Goal: Task Accomplishment & Management: Complete application form

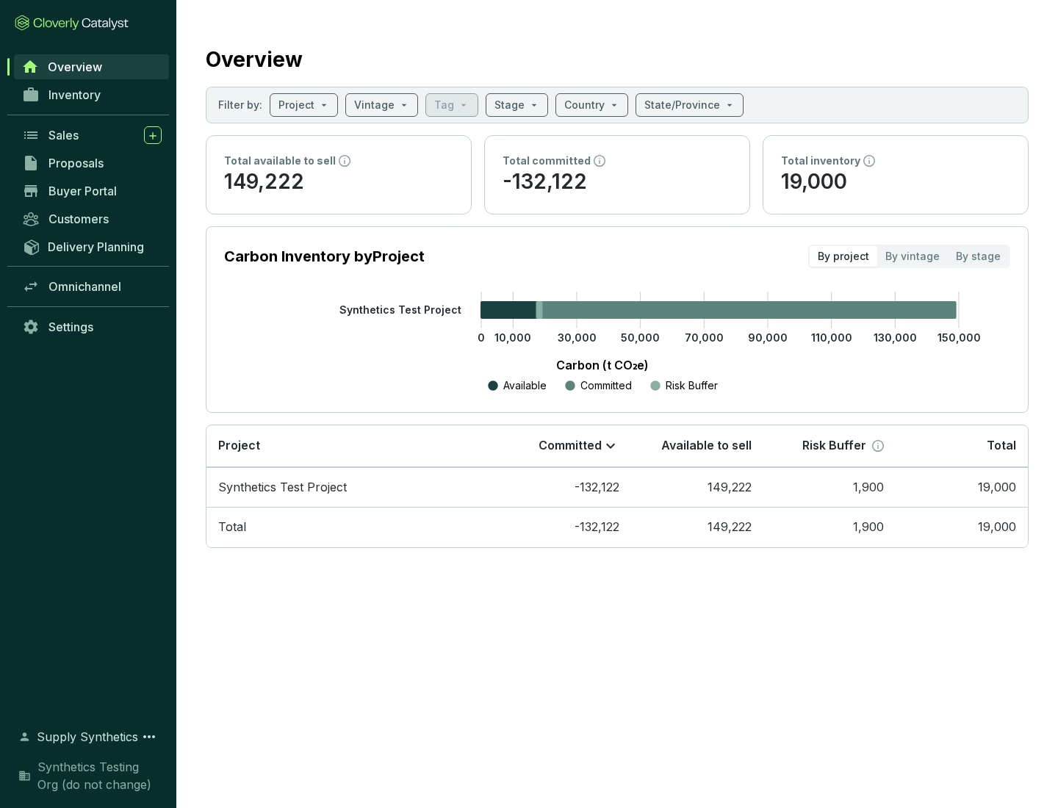
click at [92, 163] on span "Proposals" at bounding box center [75, 163] width 55 height 15
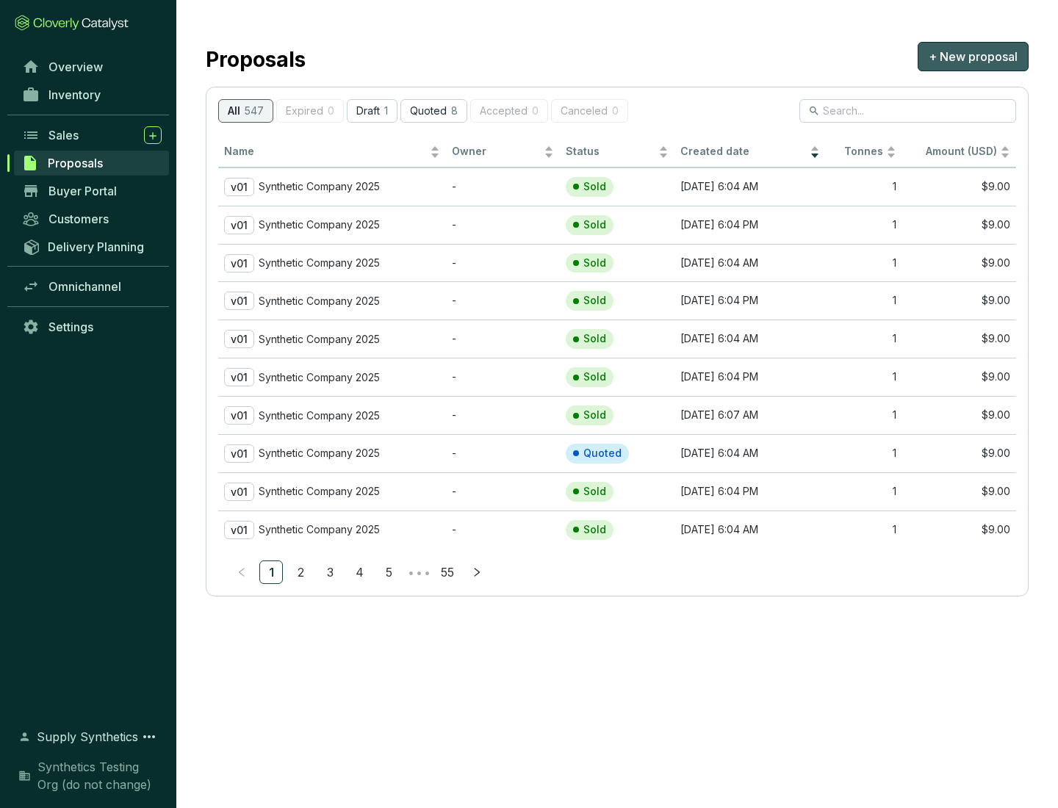
click at [972, 57] on span "+ New proposal" at bounding box center [972, 57] width 89 height 18
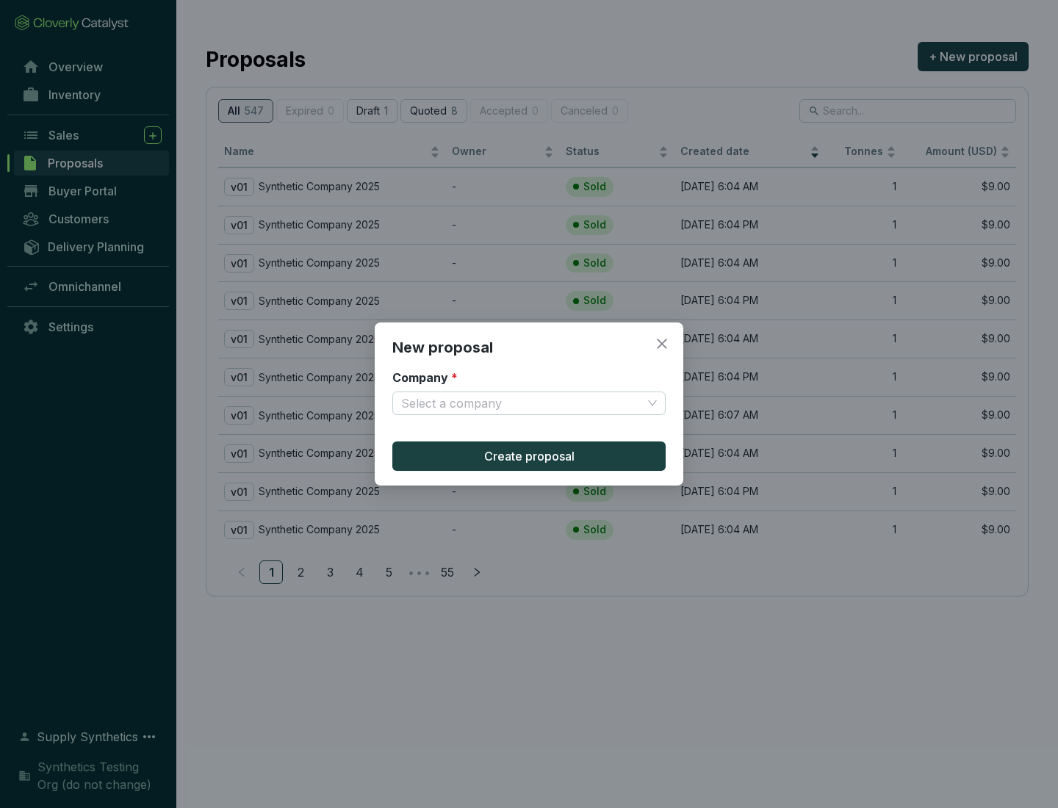
click at [521, 403] on input "Company *" at bounding box center [521, 403] width 241 height 22
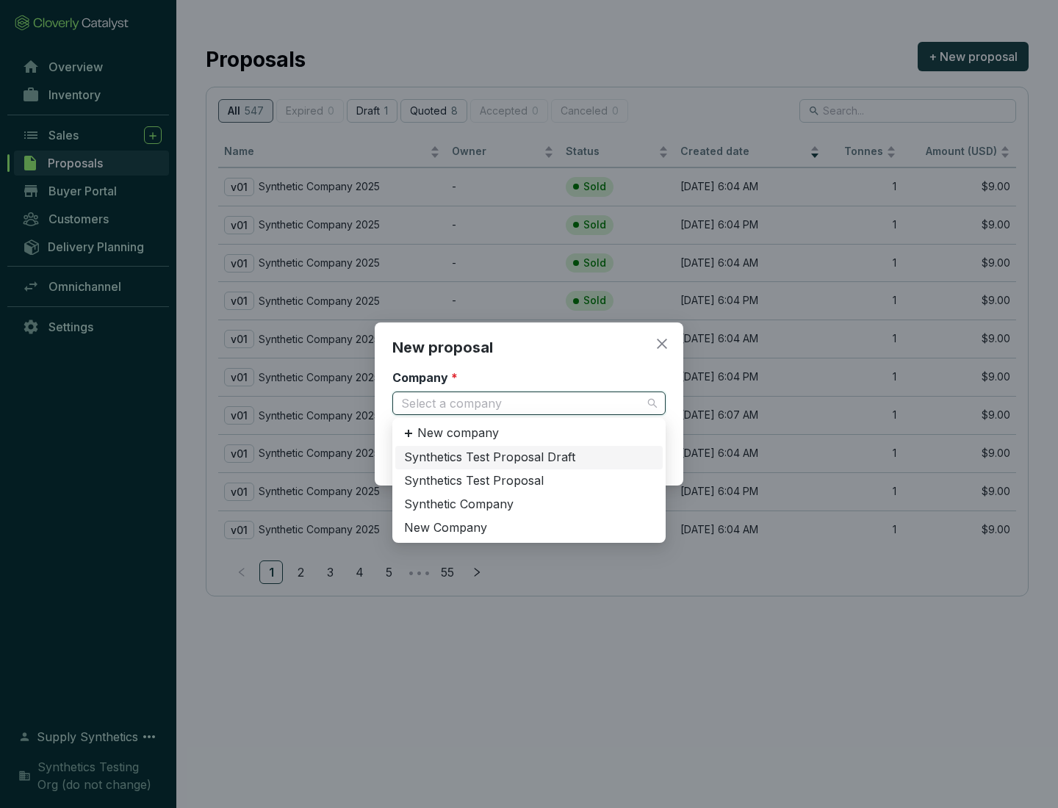
click at [529, 504] on div "Synthetic Company" at bounding box center [529, 505] width 250 height 16
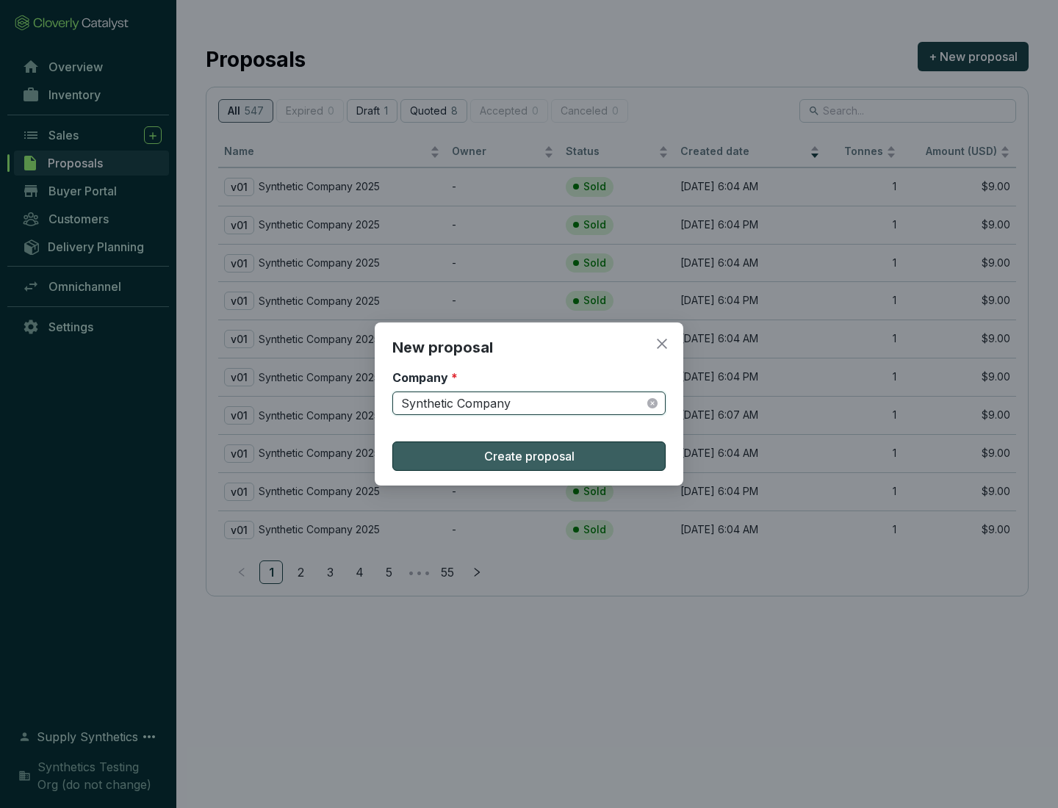
click at [529, 456] on span "Create proposal" at bounding box center [529, 456] width 90 height 18
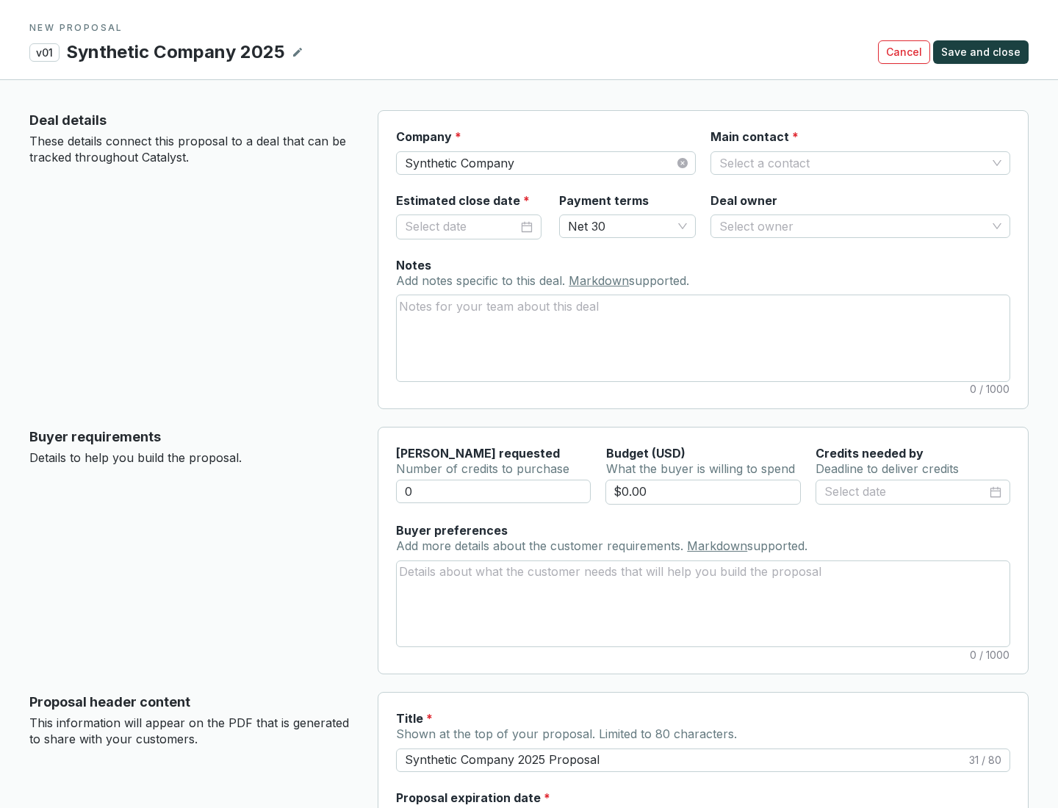
click at [853, 162] on input "Main contact *" at bounding box center [852, 163] width 267 height 22
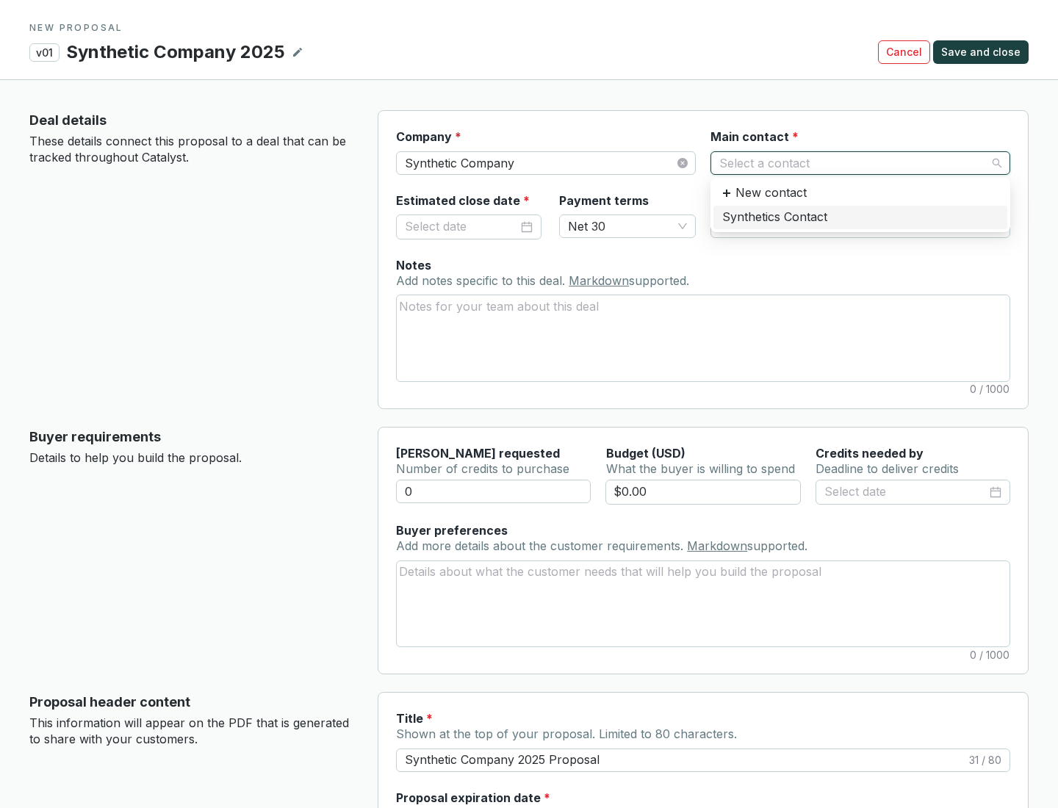
click at [859, 217] on div "Synthetics Contact" at bounding box center [860, 217] width 276 height 16
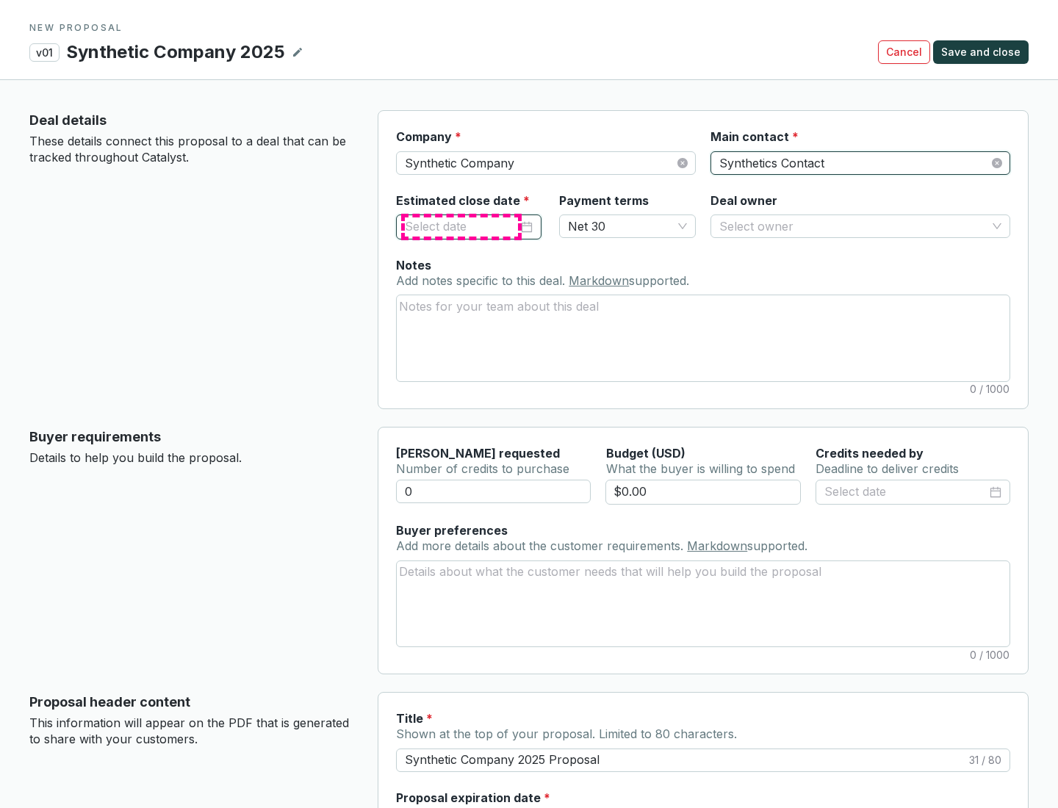
click at [461, 226] on input "Estimated close date *" at bounding box center [461, 226] width 113 height 19
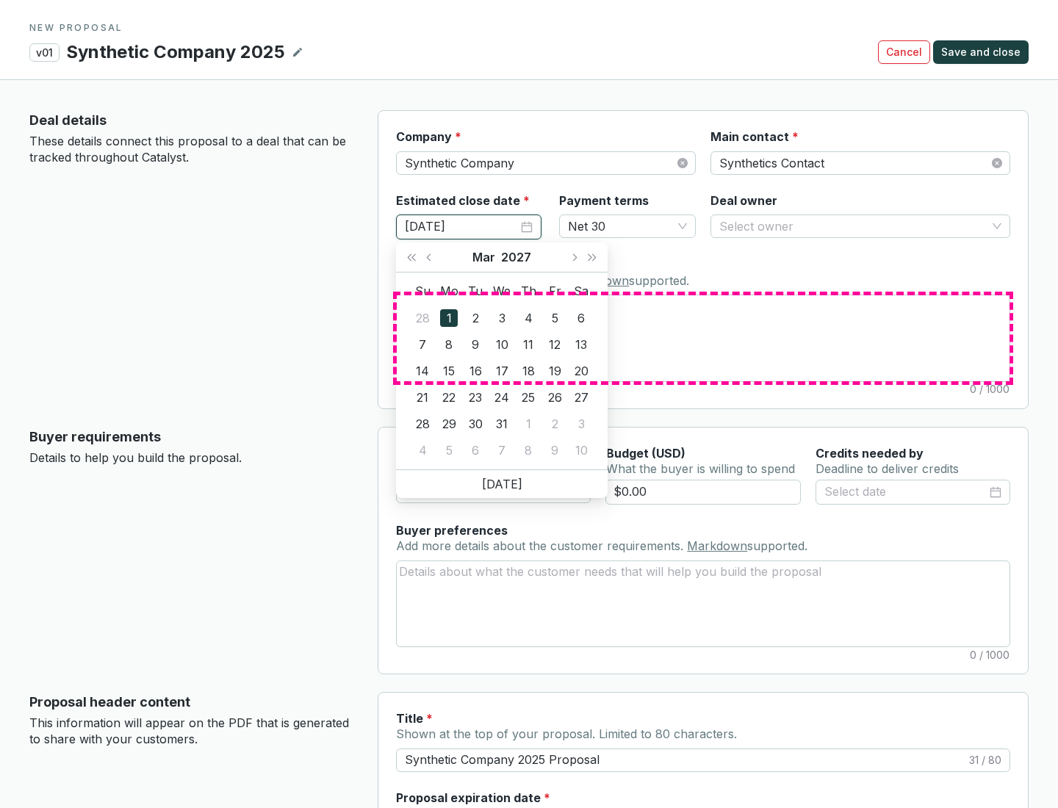
type input "[DATE]"
click at [703, 338] on textarea "Notes Add notes specific to this deal. Markdown supported." at bounding box center [703, 337] width 613 height 85
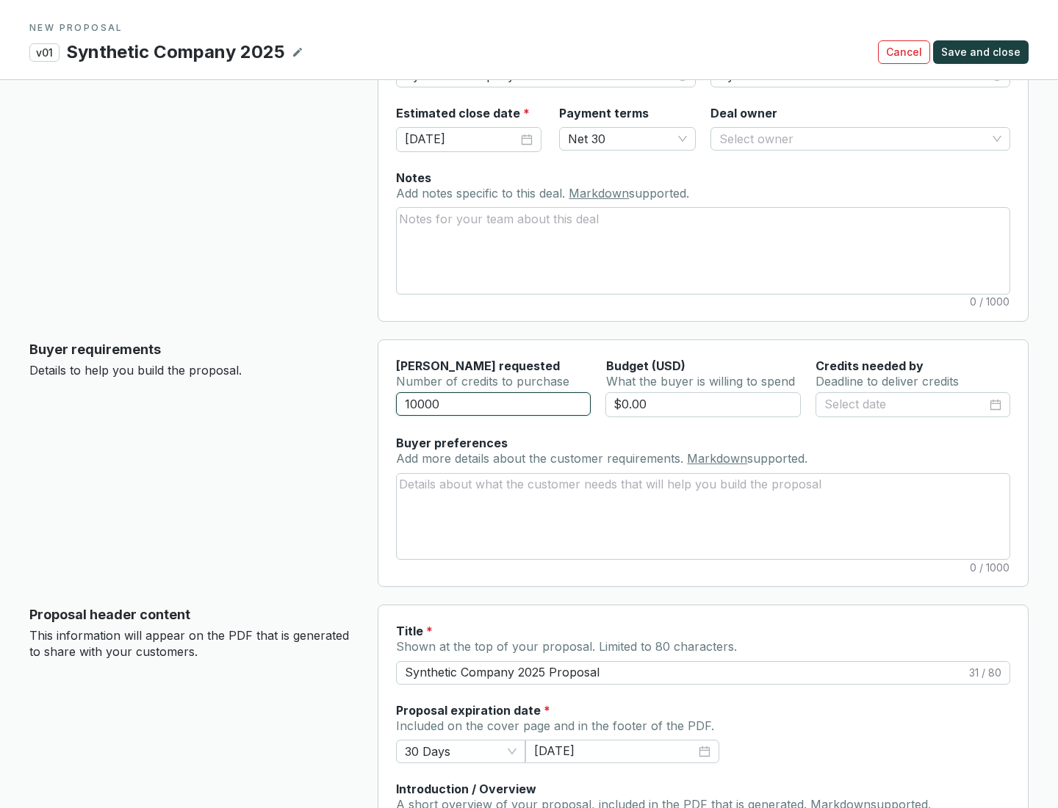
scroll to position [88, 0]
type input "10000"
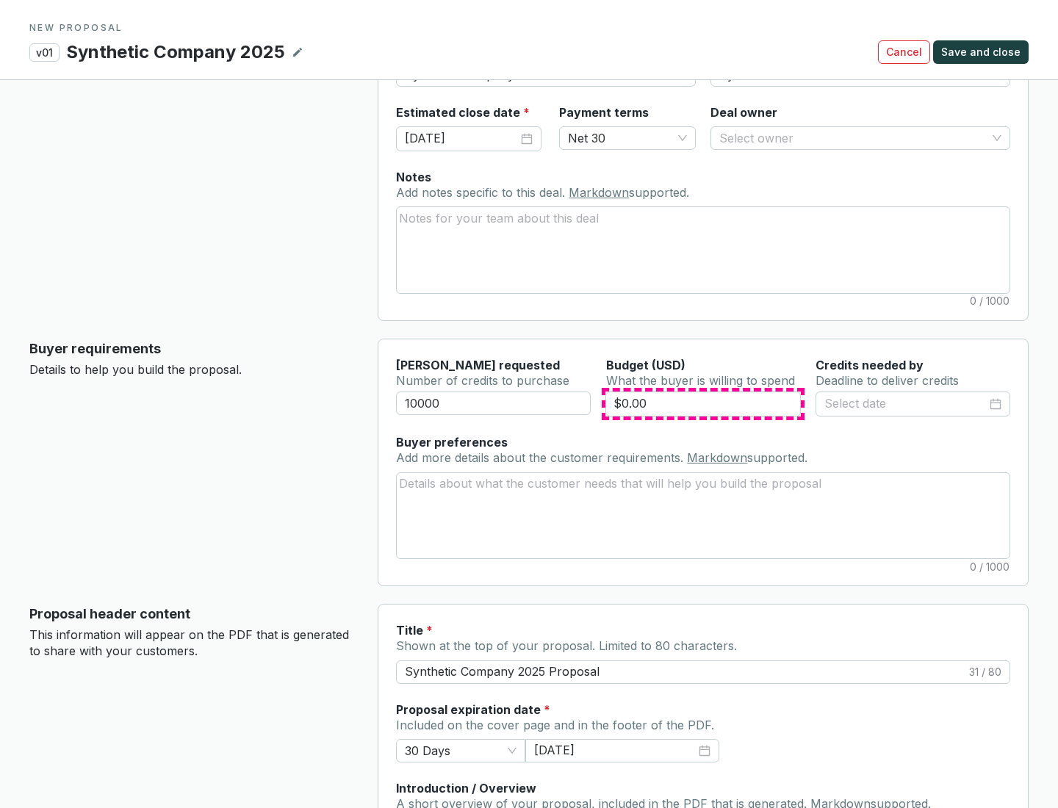
type input "$0.00"
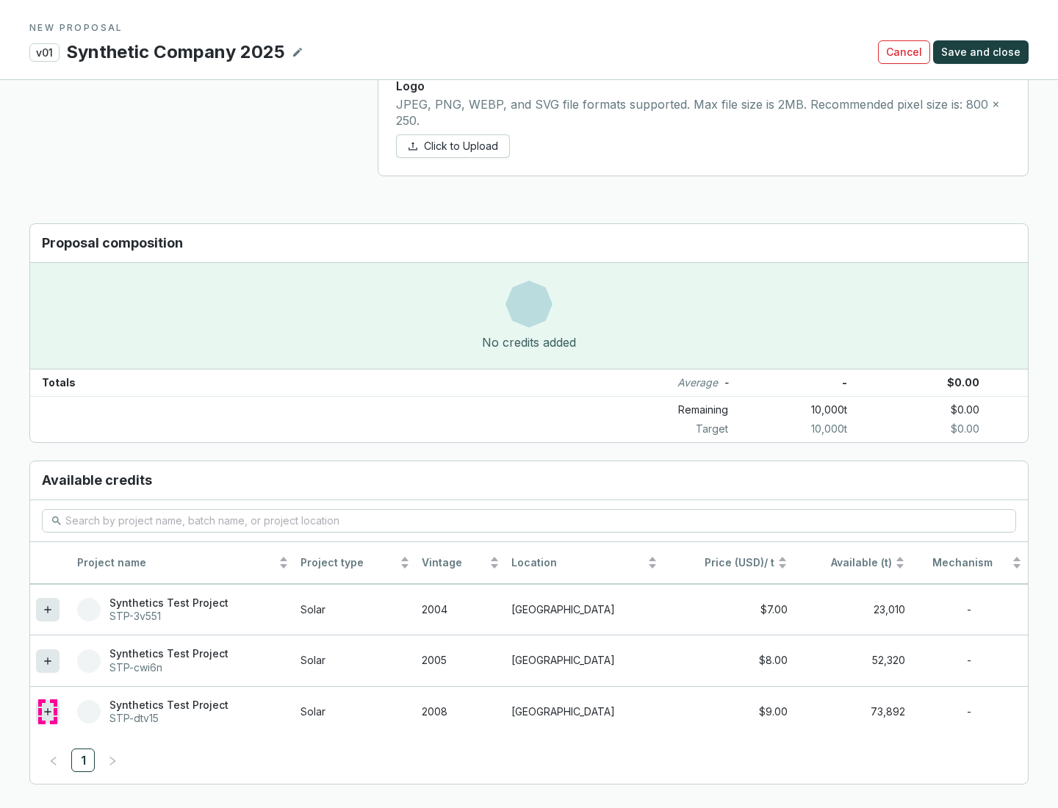
click at [48, 712] on icon at bounding box center [47, 711] width 7 height 7
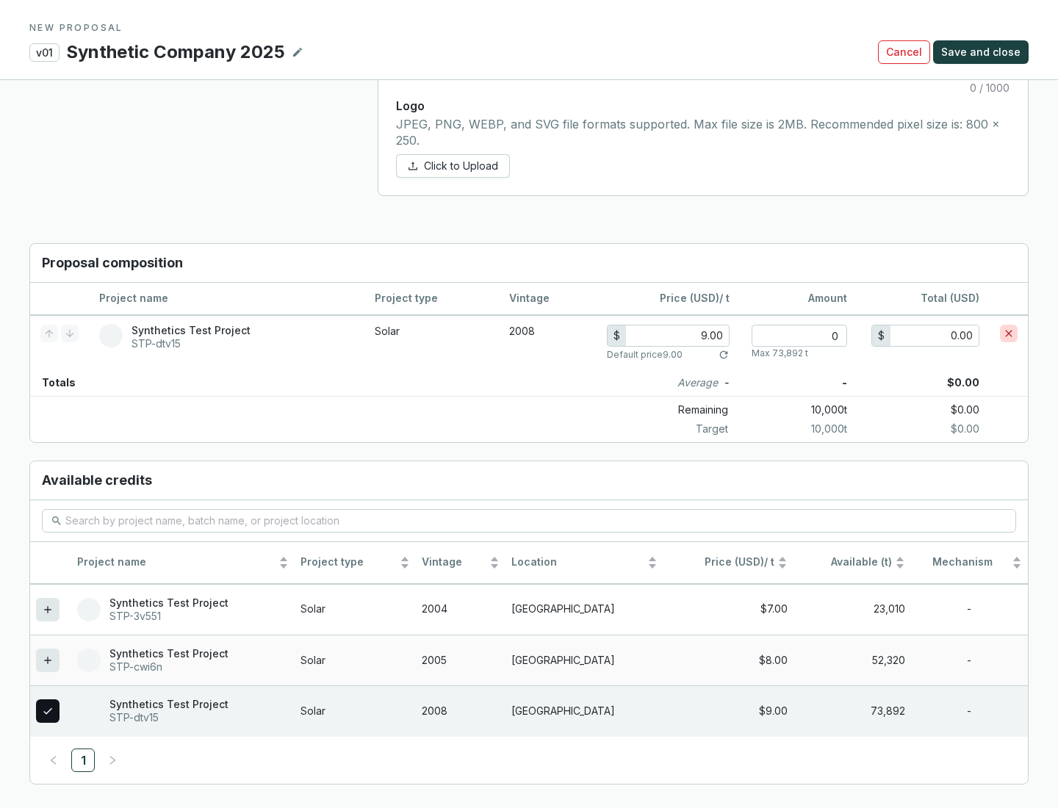
scroll to position [845, 0]
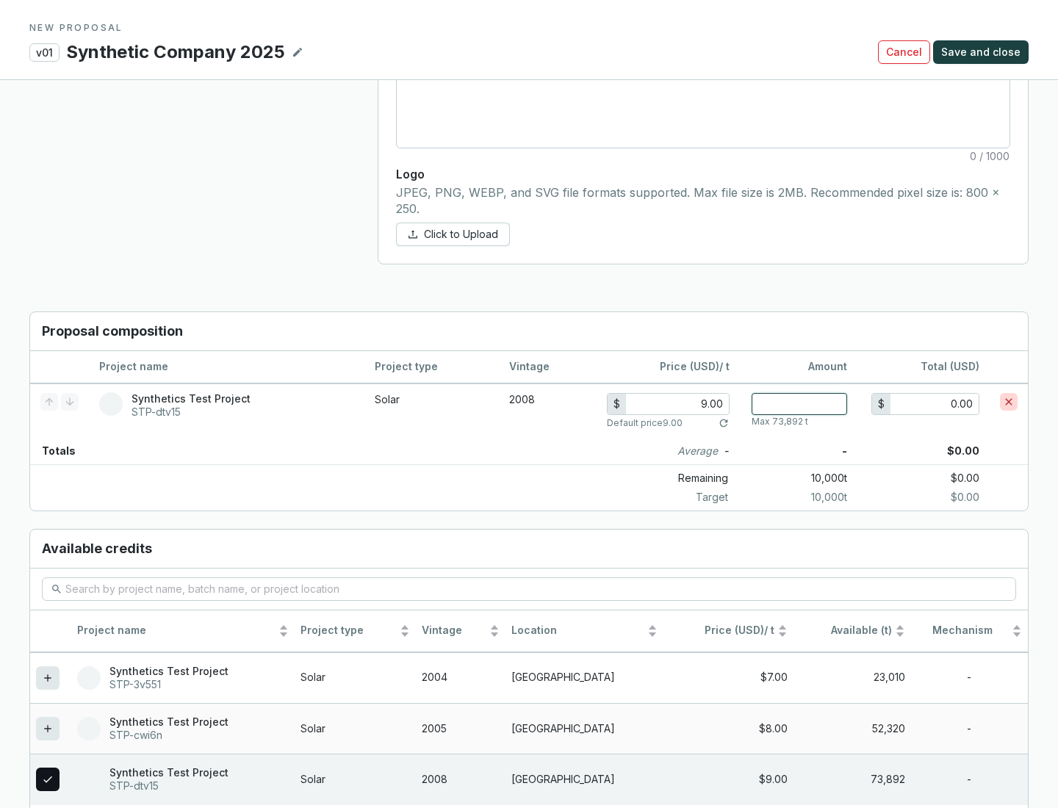
type input "1"
type input "9.00"
type input "1"
click at [983, 52] on span "Save and close" at bounding box center [980, 52] width 79 height 15
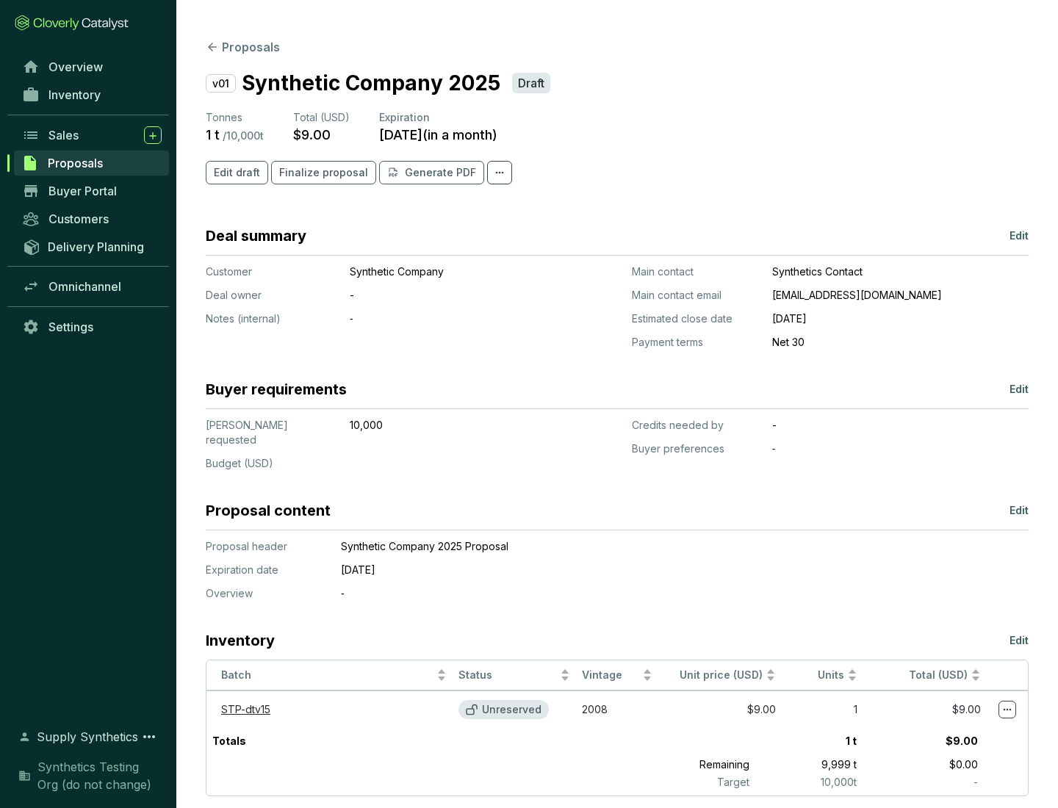
click at [319, 173] on span "Finalize proposal" at bounding box center [323, 172] width 89 height 15
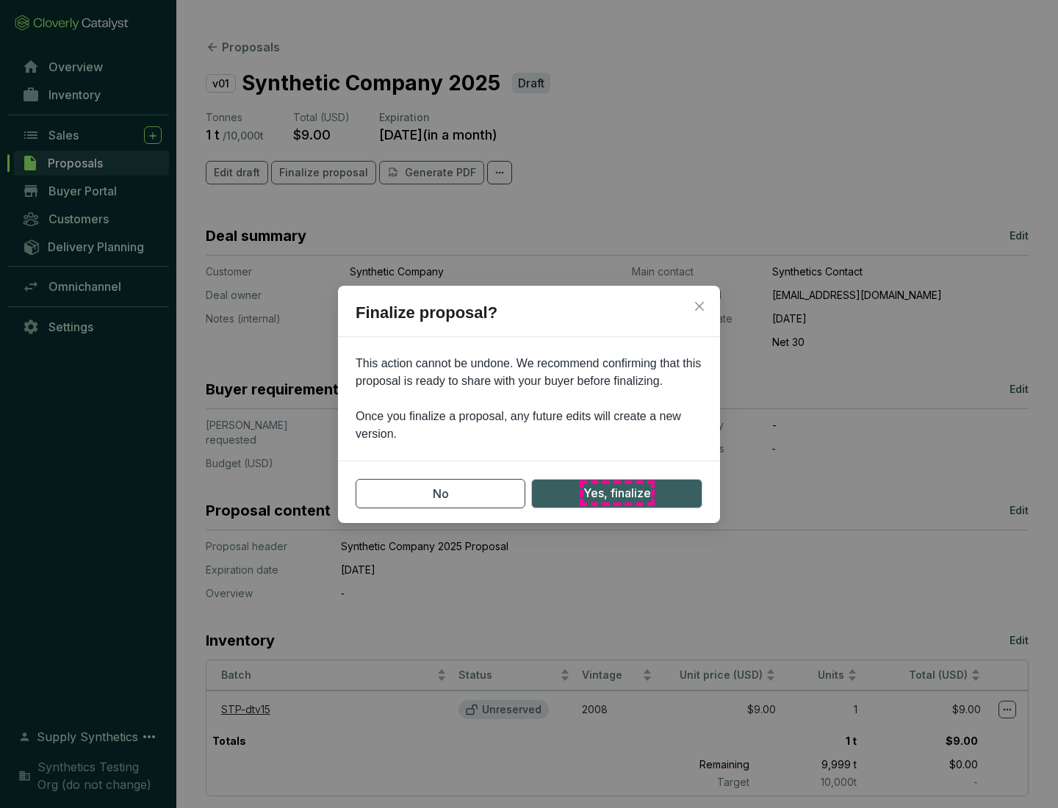
click at [616, 493] on span "Yes, finalize" at bounding box center [617, 493] width 68 height 18
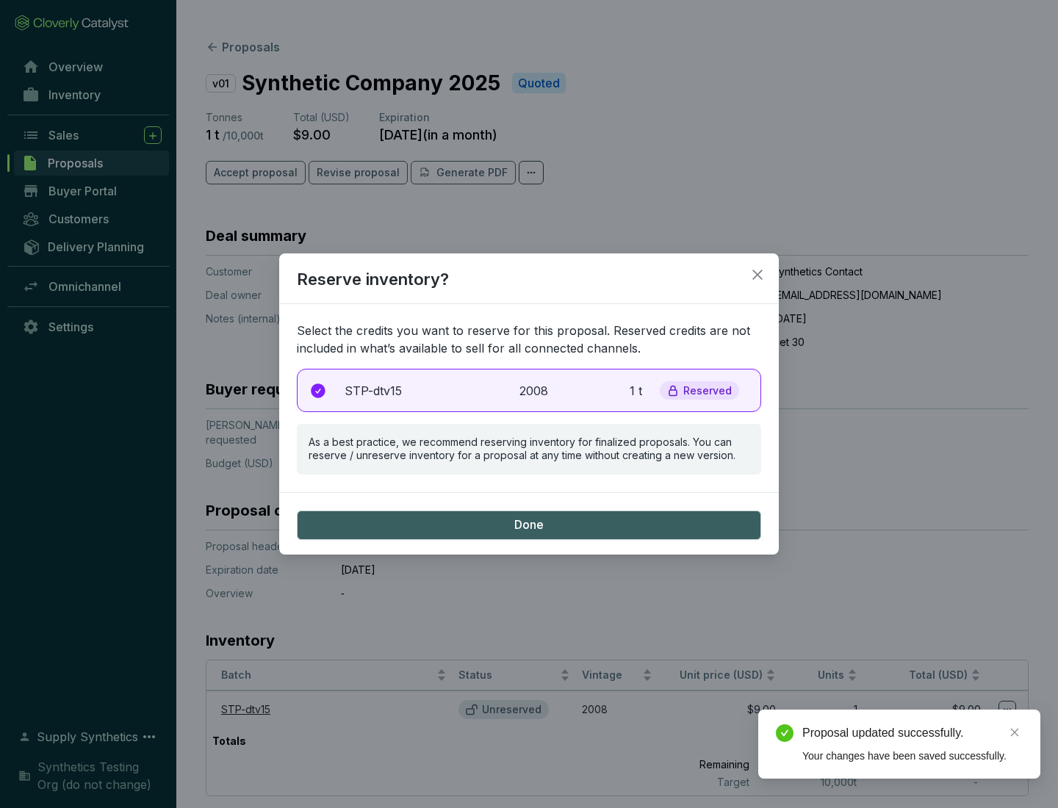
click at [529, 390] on p "2008" at bounding box center [535, 391] width 32 height 18
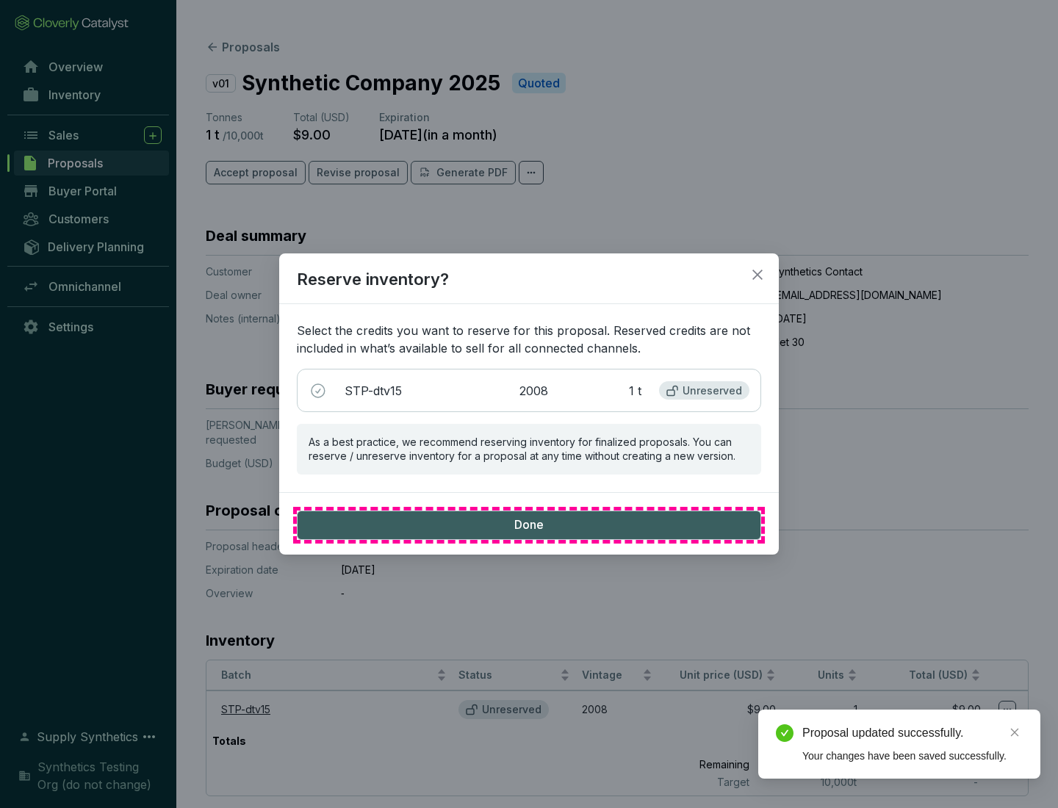
click at [529, 524] on span "Done" at bounding box center [528, 525] width 29 height 16
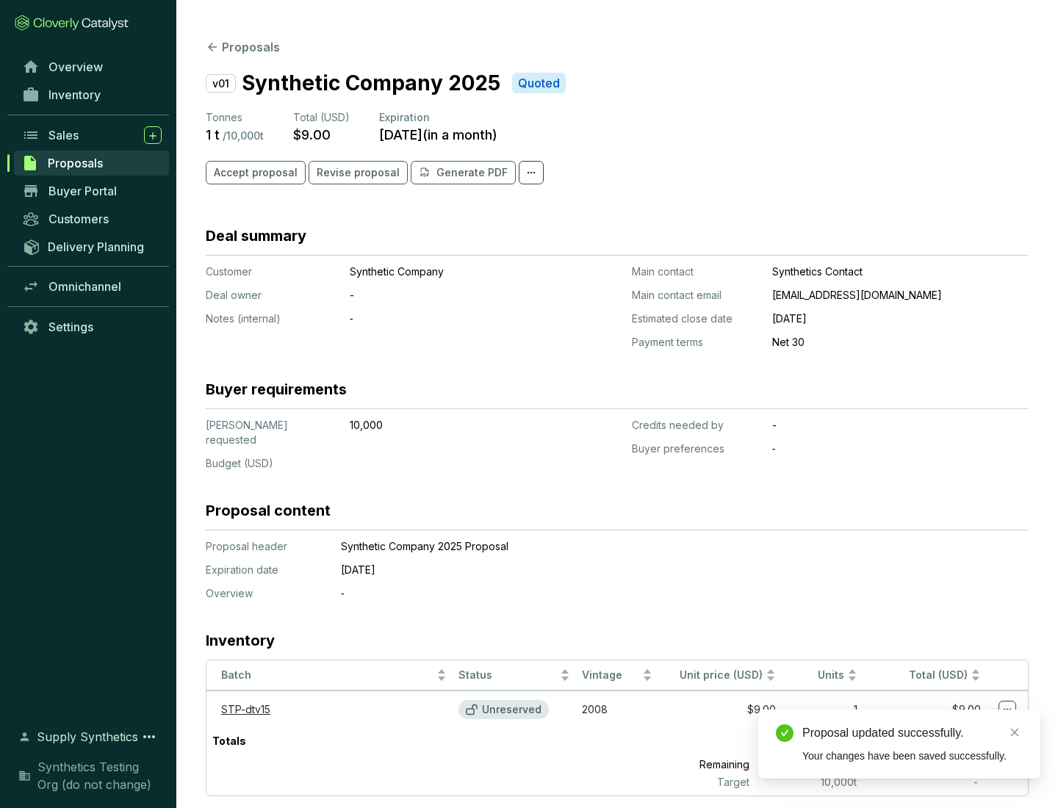
click at [912, 733] on div "Proposal updated successfully." at bounding box center [912, 733] width 220 height 18
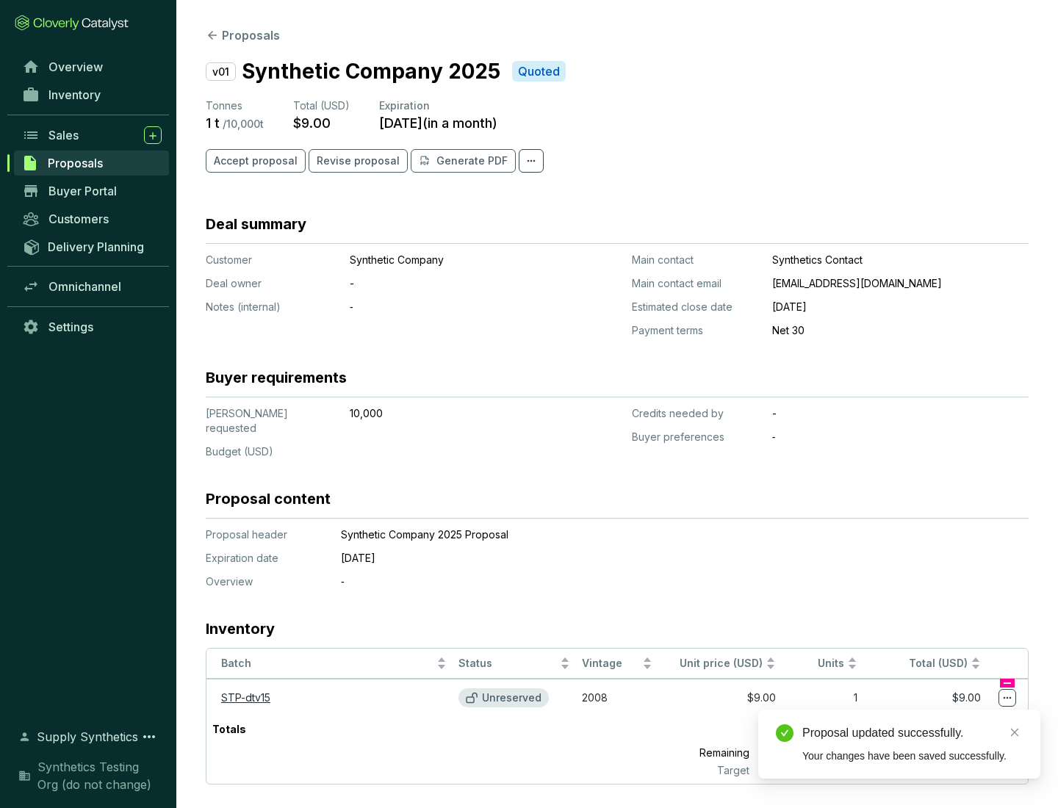
click at [1007, 697] on icon at bounding box center [1007, 698] width 8 height 2
click at [962, 716] on div "Proposal updated successfully. Your changes have been saved successfully." at bounding box center [899, 744] width 282 height 69
click at [912, 733] on div "Proposal updated successfully." at bounding box center [912, 733] width 220 height 18
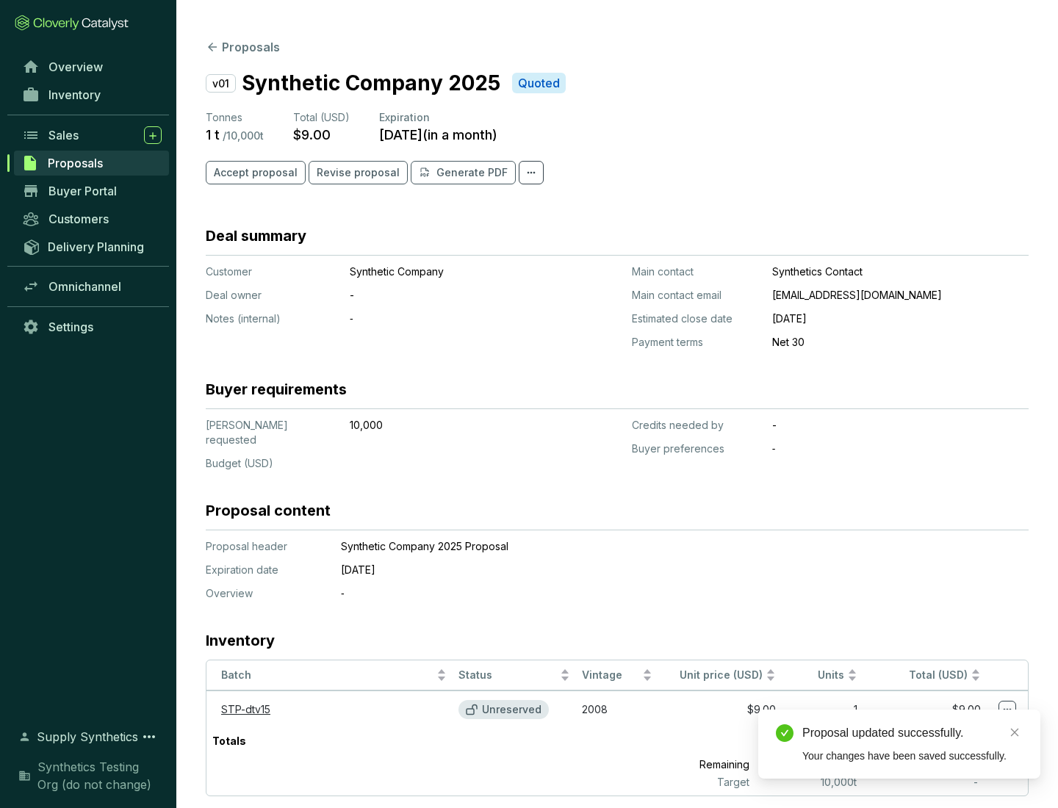
click at [253, 173] on span "Accept proposal" at bounding box center [256, 172] width 84 height 15
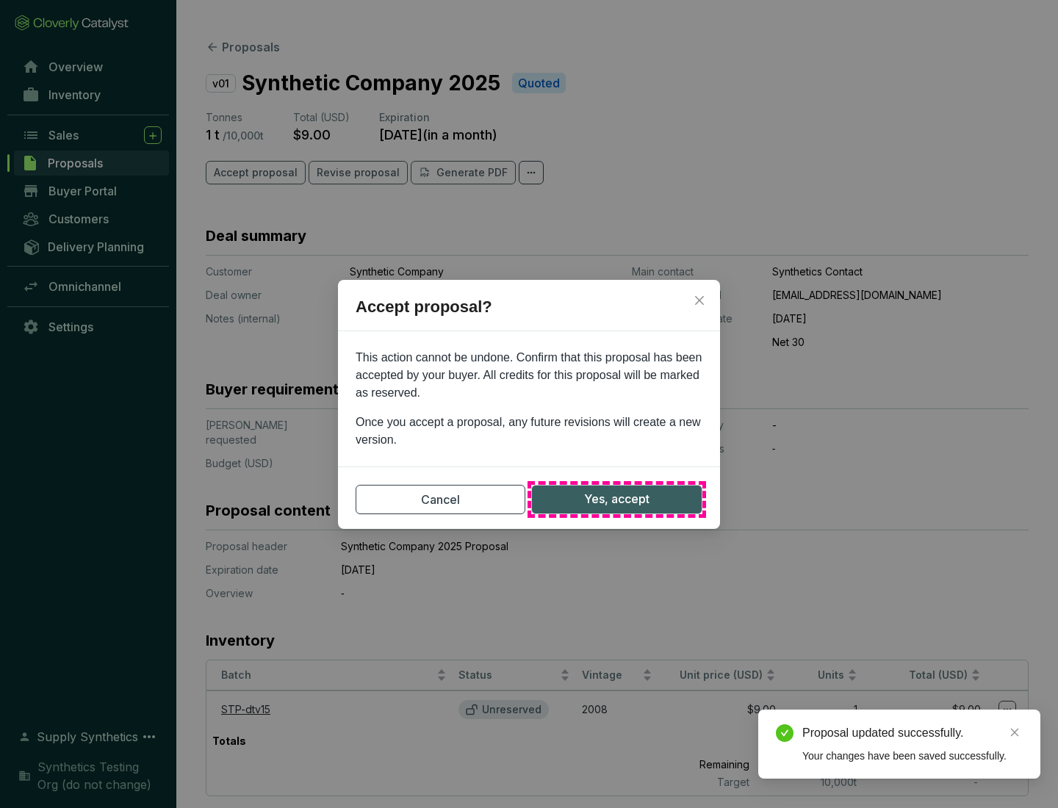
click at [616, 499] on span "Yes, accept" at bounding box center [616, 499] width 65 height 18
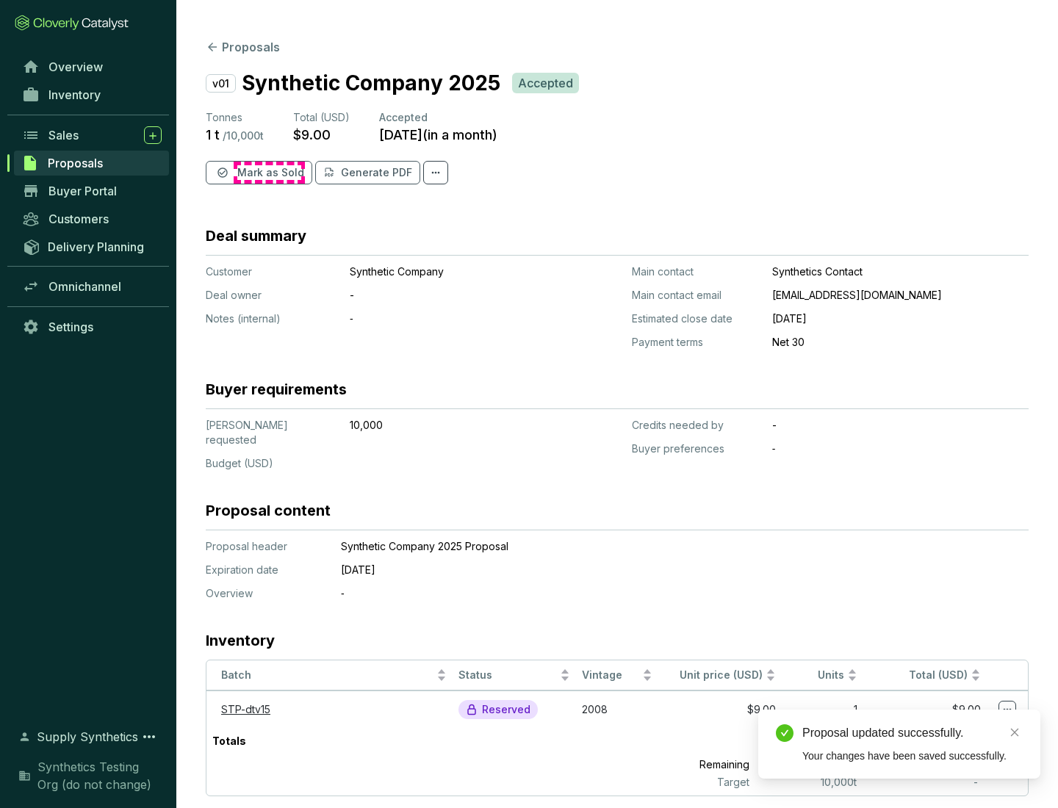
click at [269, 173] on span "Mark as Sold" at bounding box center [270, 172] width 67 height 15
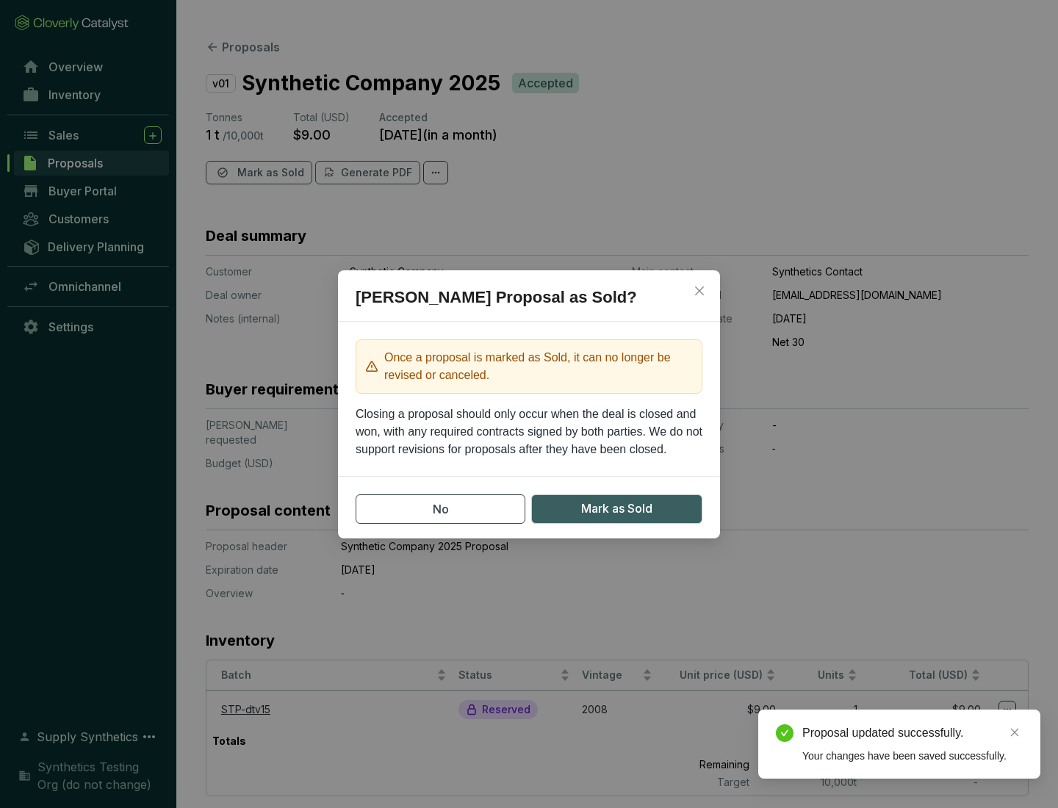
click at [616, 508] on span "Mark as Sold" at bounding box center [616, 508] width 71 height 18
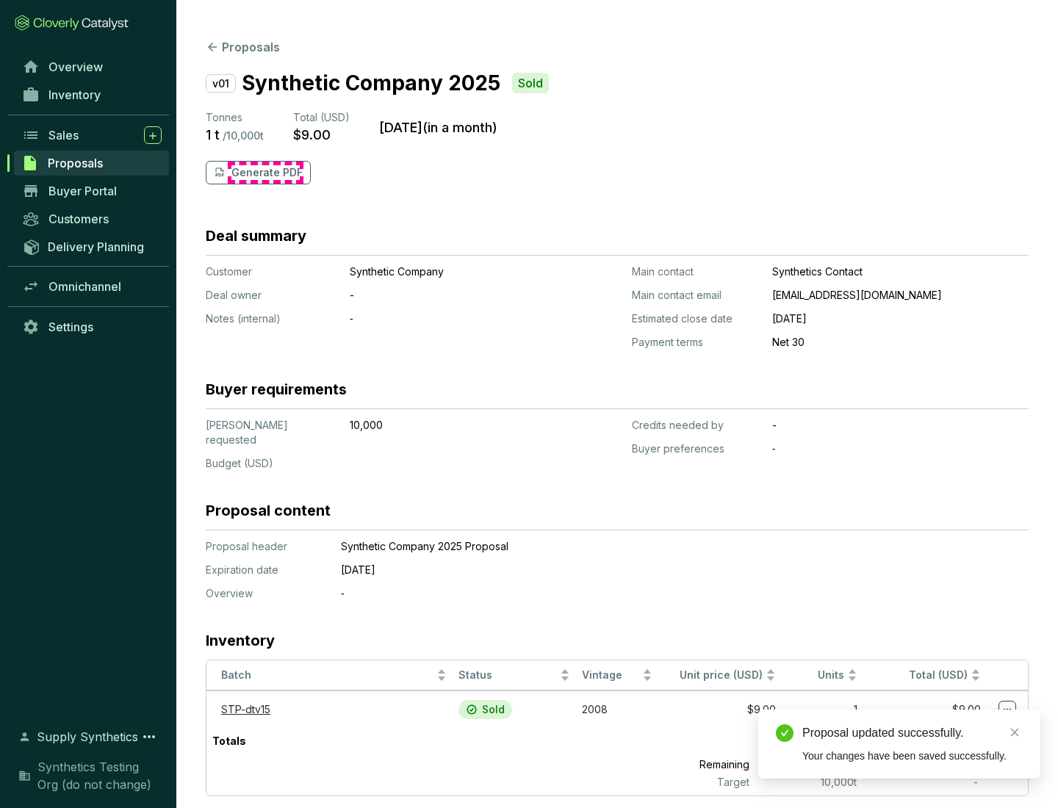
click at [265, 173] on p "Generate PDF" at bounding box center [266, 172] width 71 height 15
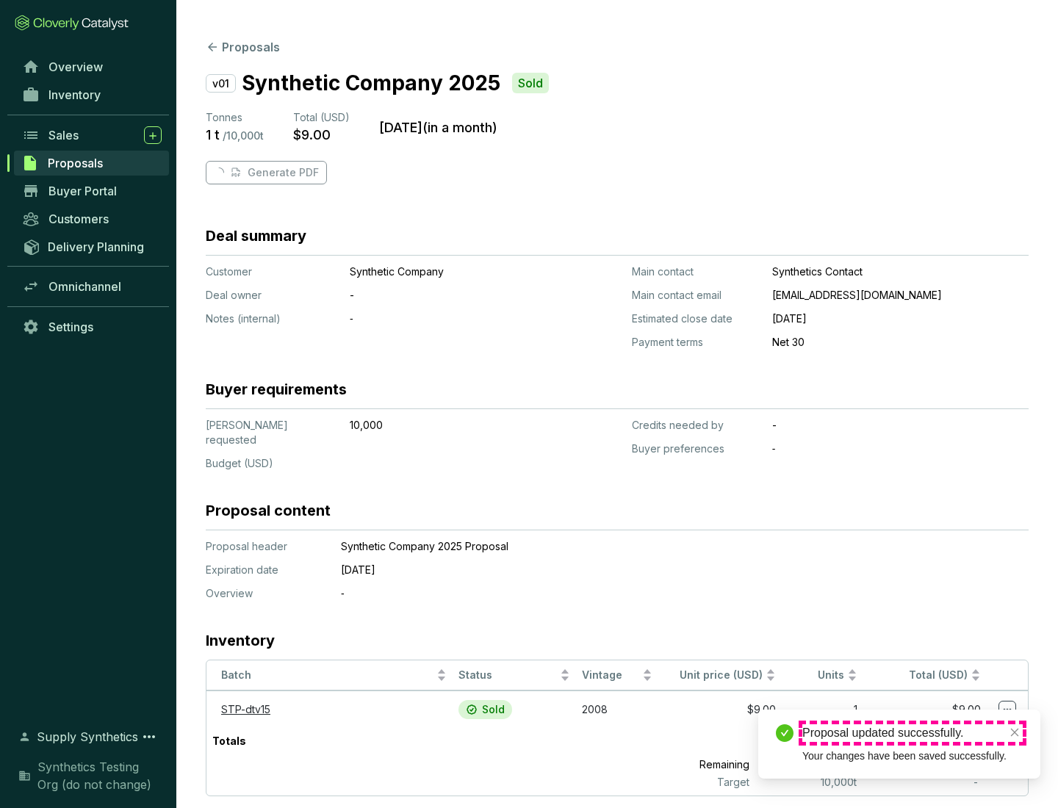
click at [912, 733] on div "Proposal updated successfully." at bounding box center [912, 733] width 220 height 18
